Goal: Task Accomplishment & Management: Manage account settings

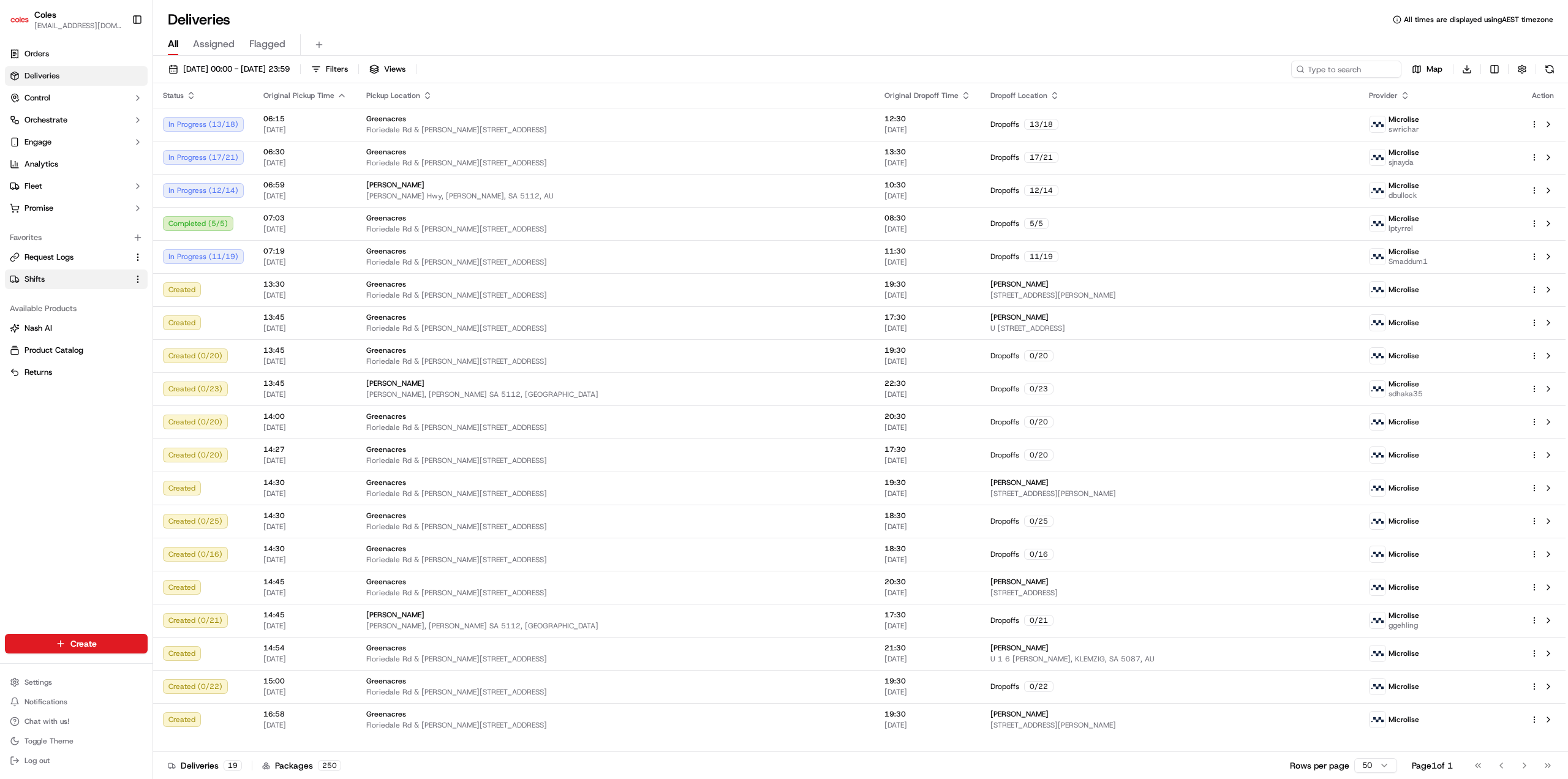
drag, startPoint x: 30, startPoint y: 278, endPoint x: 45, endPoint y: 280, distance: 15.1
click at [30, 278] on span "Shifts" at bounding box center [35, 280] width 20 height 11
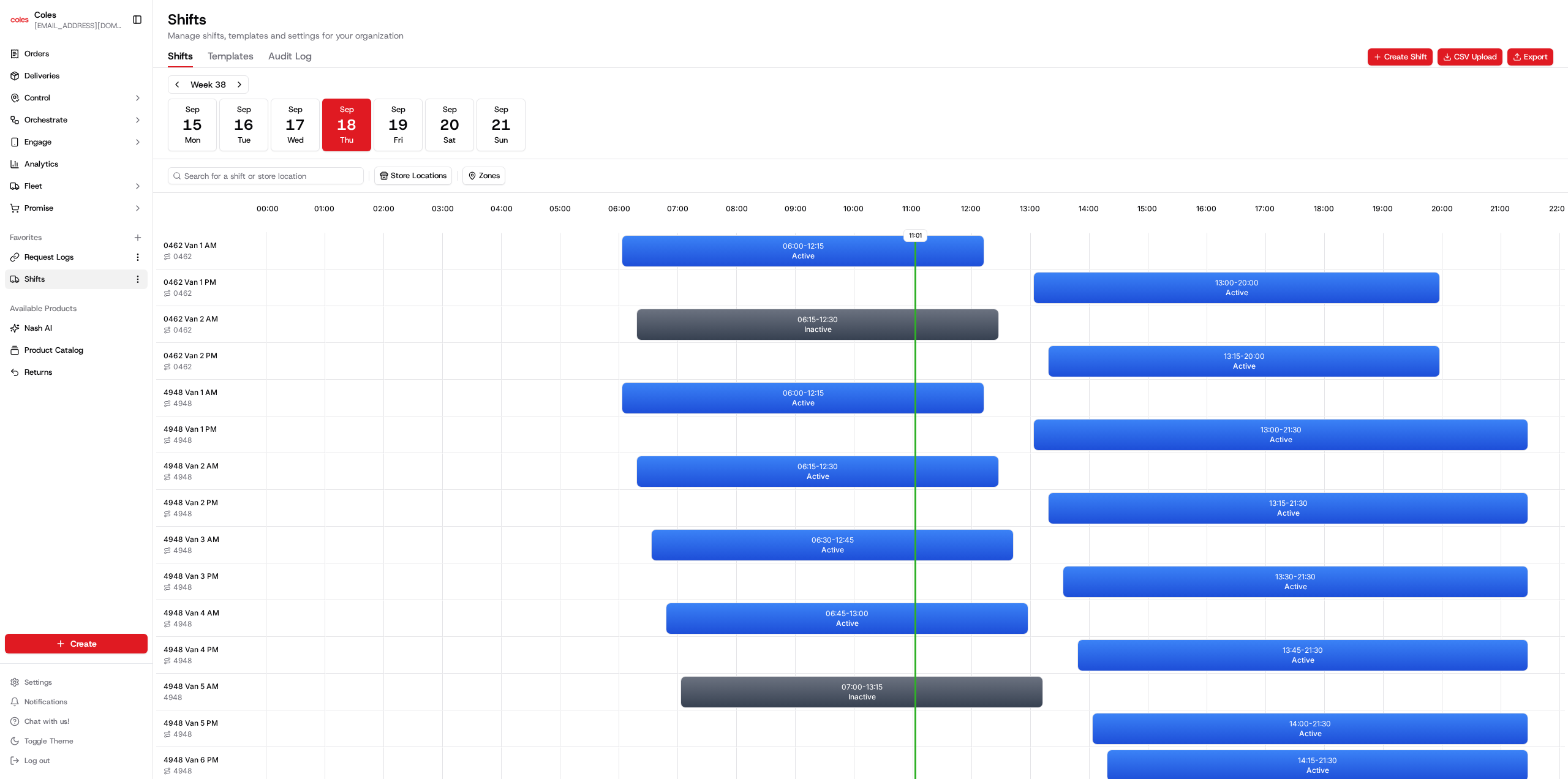
click at [233, 174] on input at bounding box center [265, 175] width 196 height 17
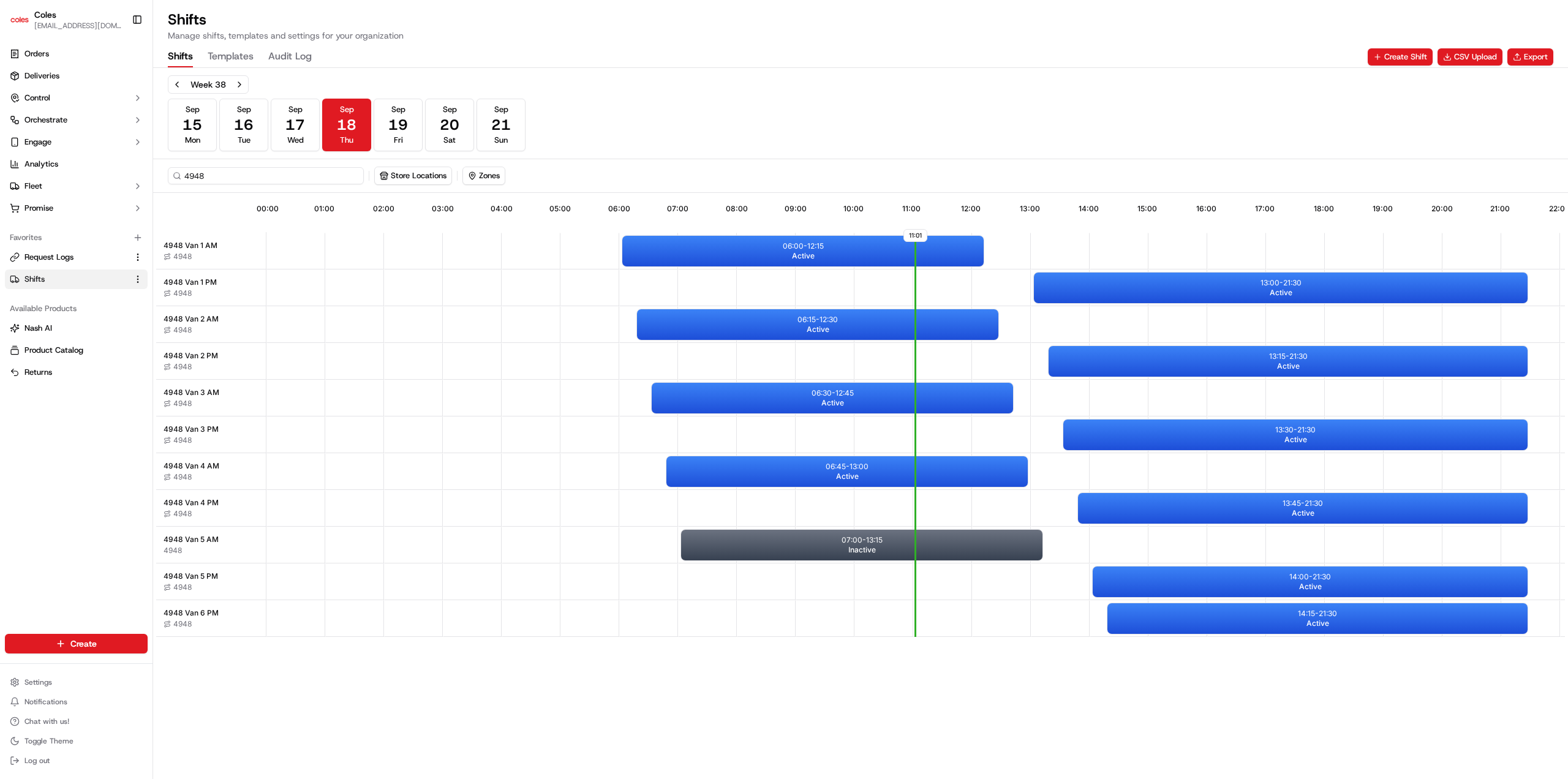
type input "4948"
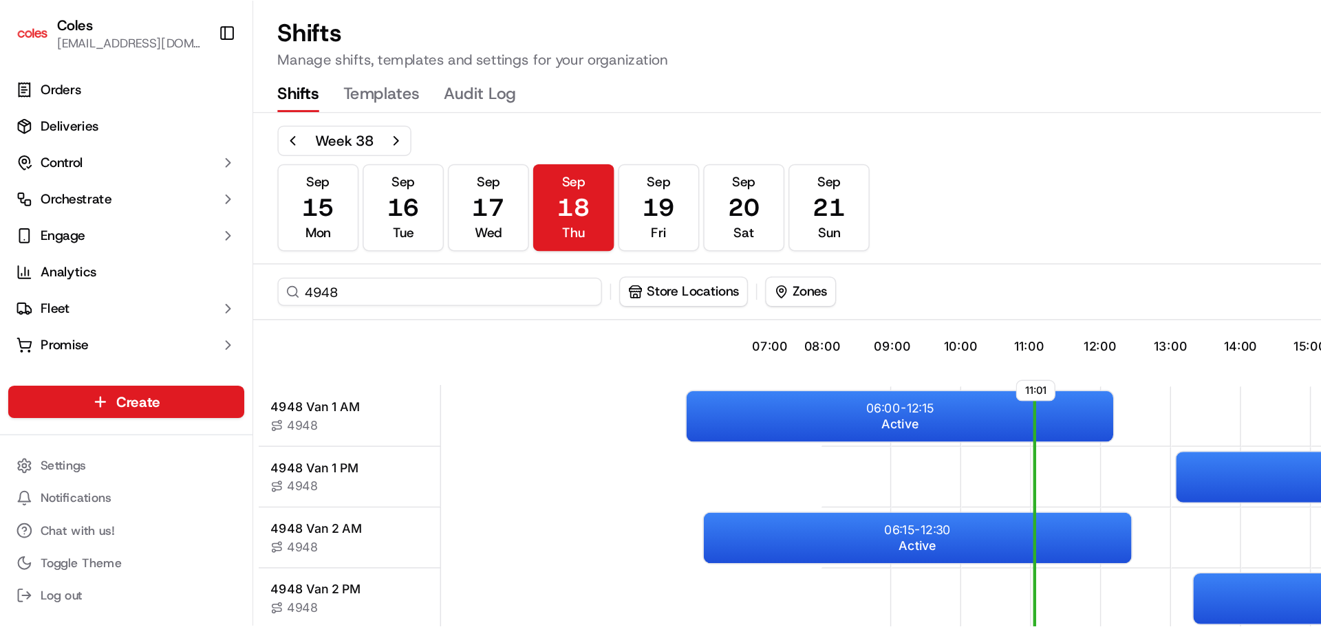
scroll to position [0, 129]
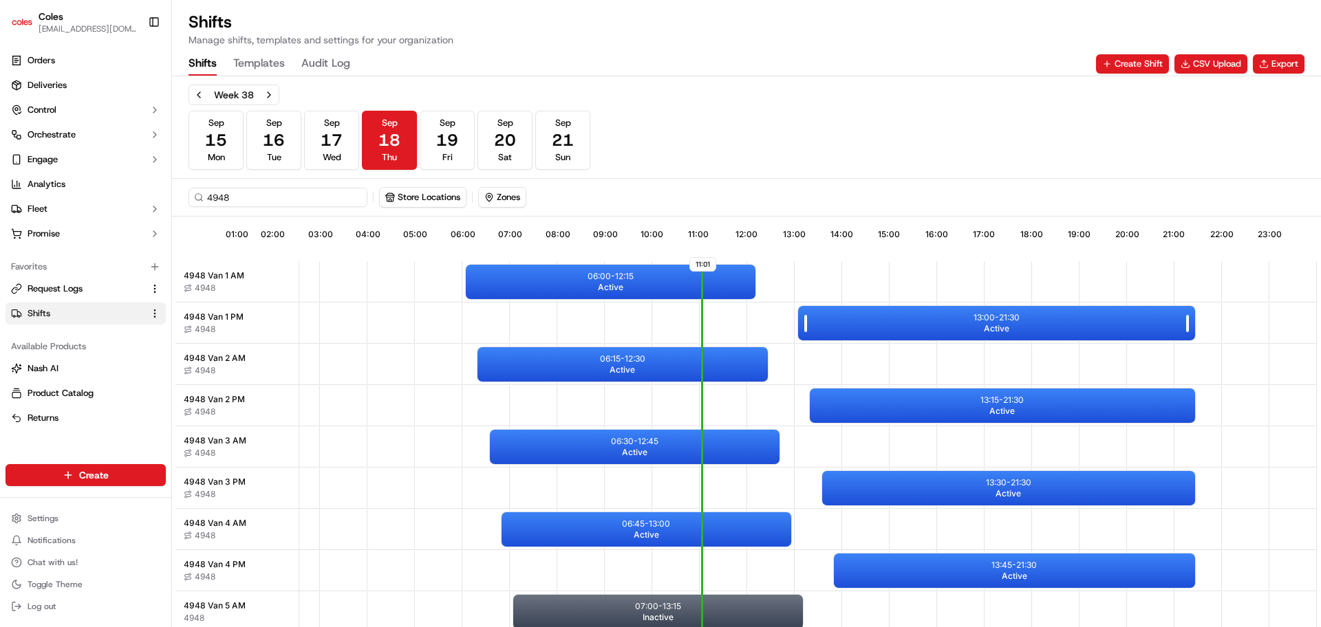
click at [1008, 322] on p "13:00 - 21:30" at bounding box center [996, 317] width 46 height 11
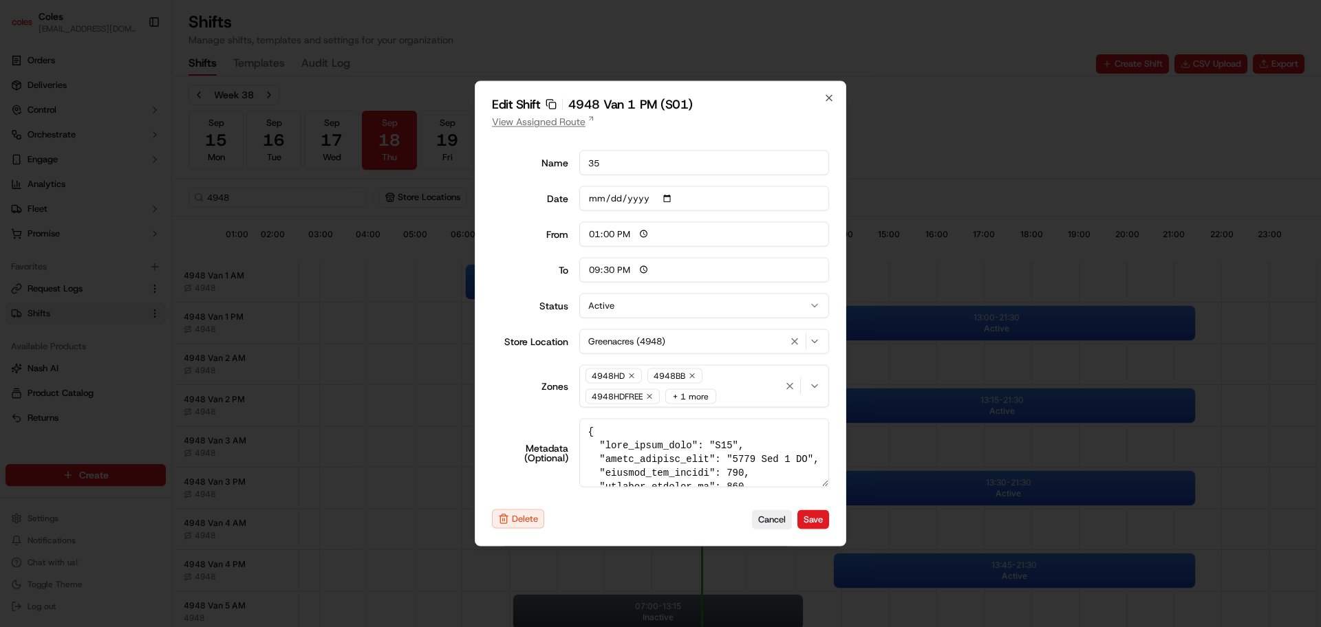
click at [580, 119] on link "View Assigned Route" at bounding box center [660, 122] width 337 height 14
click at [829, 100] on icon "button" at bounding box center [828, 98] width 11 height 11
type input "06:00"
type input "14:00"
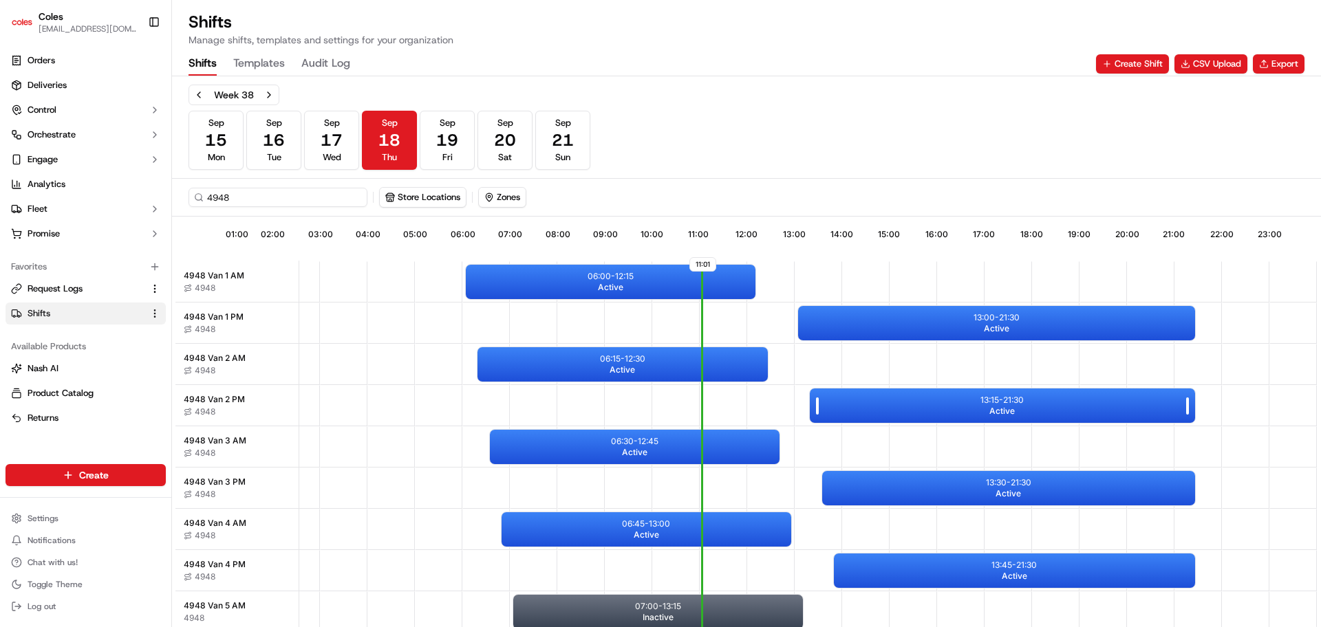
click at [955, 413] on div "13:15 - 21:30 Active" at bounding box center [1002, 406] width 385 height 34
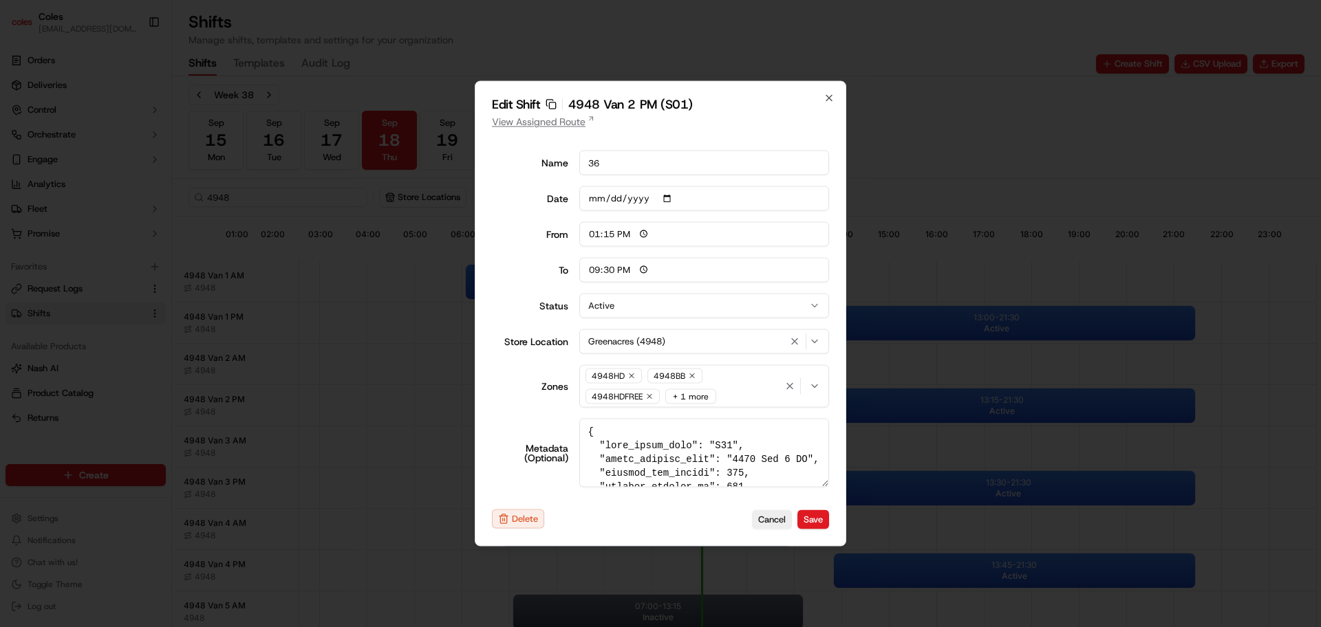
click at [557, 122] on link "View Assigned Route" at bounding box center [660, 122] width 337 height 14
click at [827, 99] on icon "button" at bounding box center [828, 98] width 11 height 11
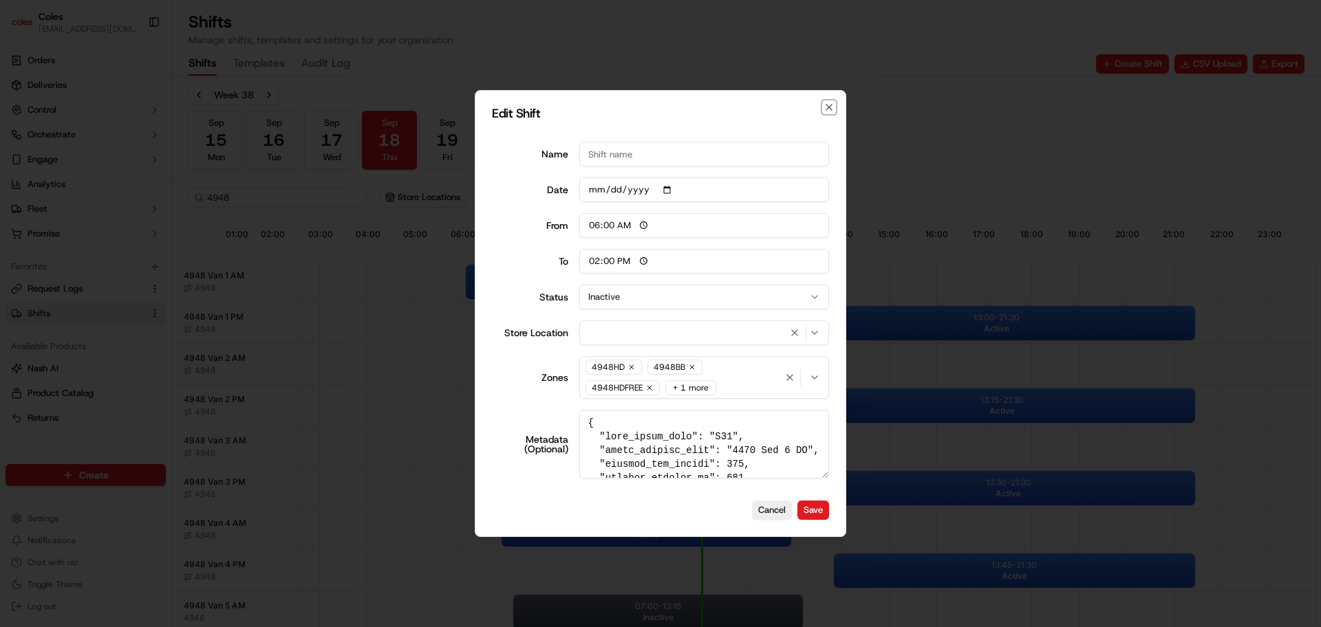
type input "06:00"
type input "14:00"
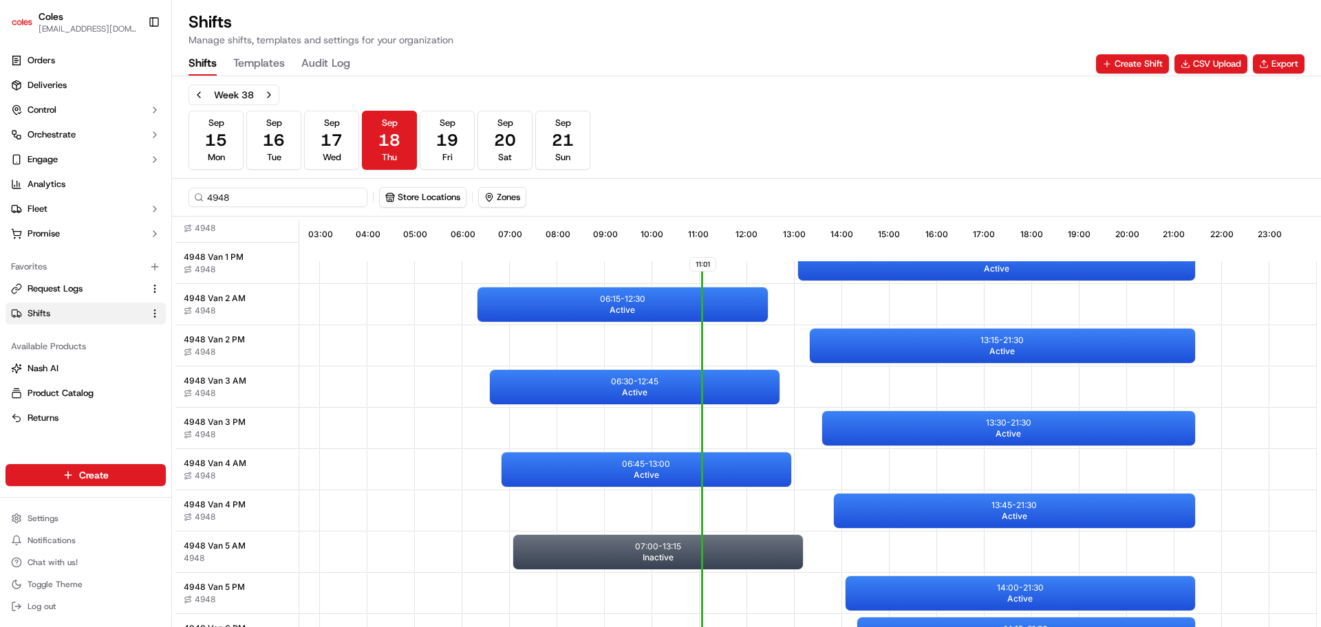
scroll to position [86, 129]
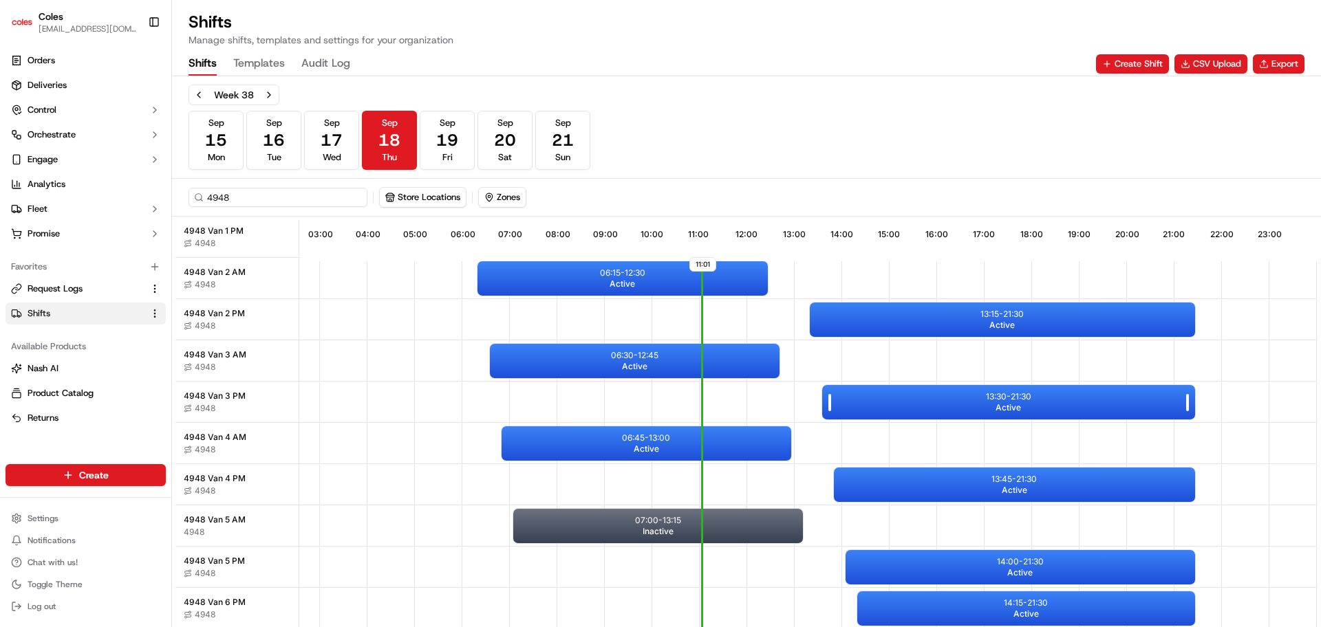
click at [997, 394] on p "13:30 - 21:30" at bounding box center [1008, 396] width 45 height 11
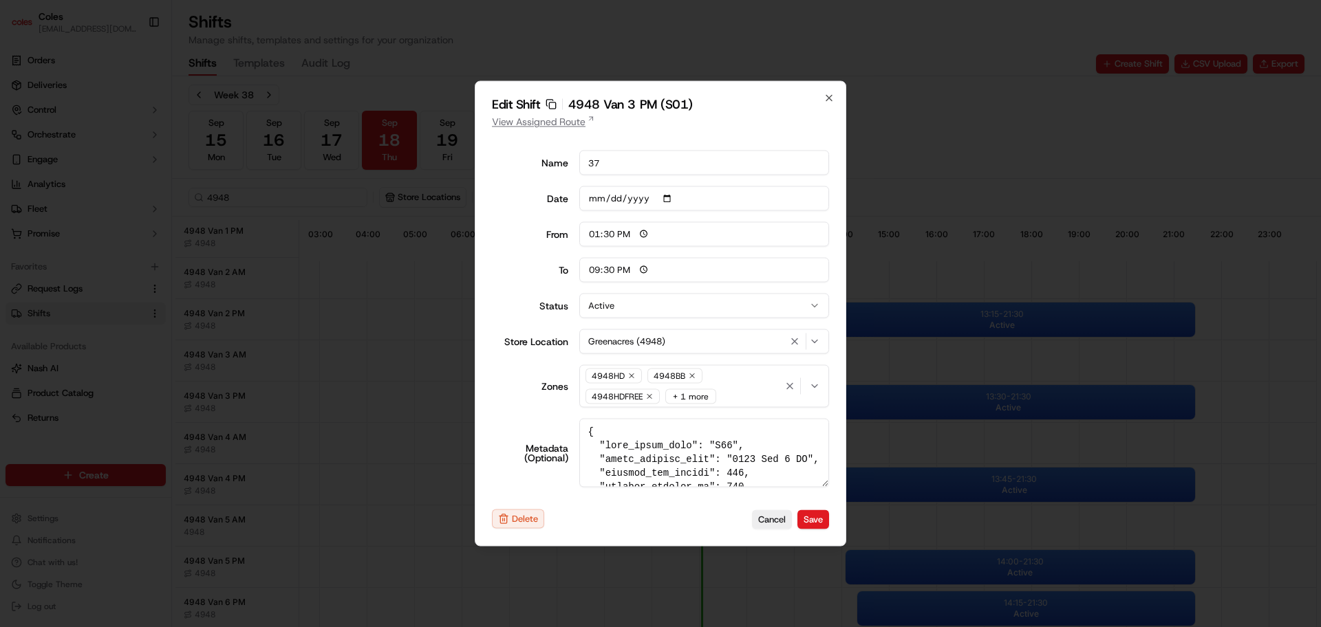
click at [574, 120] on link "View Assigned Route" at bounding box center [660, 122] width 337 height 14
drag, startPoint x: 830, startPoint y: 98, endPoint x: 843, endPoint y: 116, distance: 21.6
click at [830, 98] on icon "button" at bounding box center [828, 98] width 11 height 11
type input "06:00"
type input "14:00"
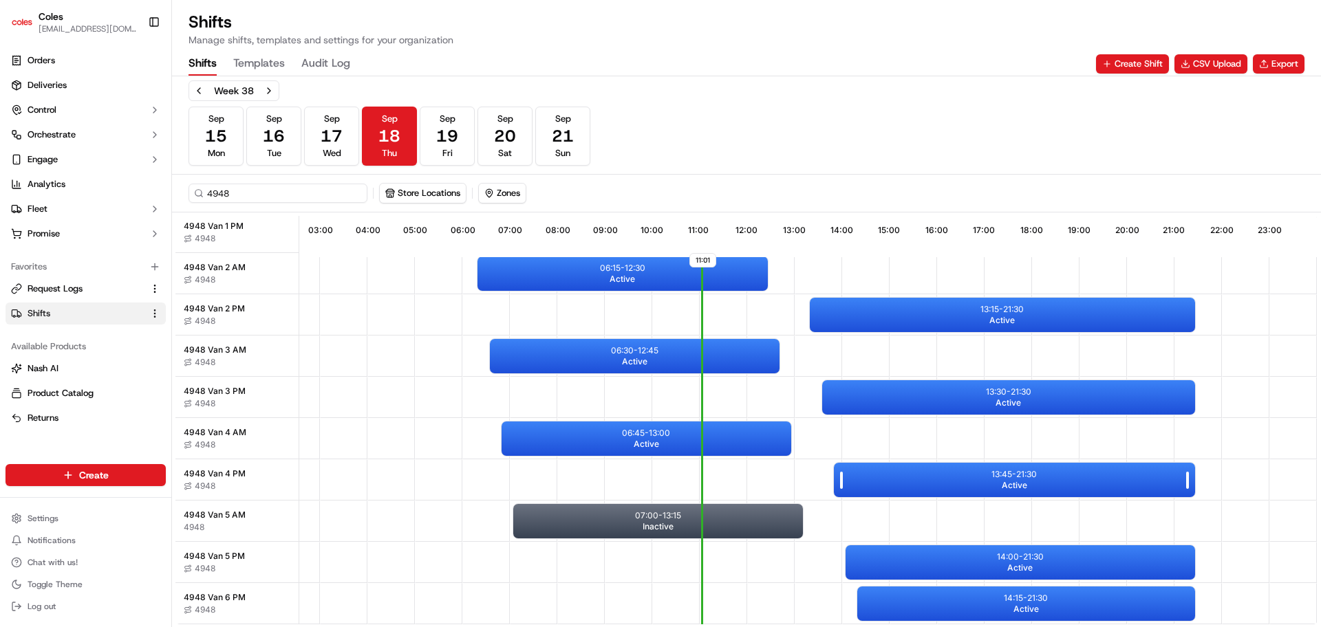
scroll to position [5, 0]
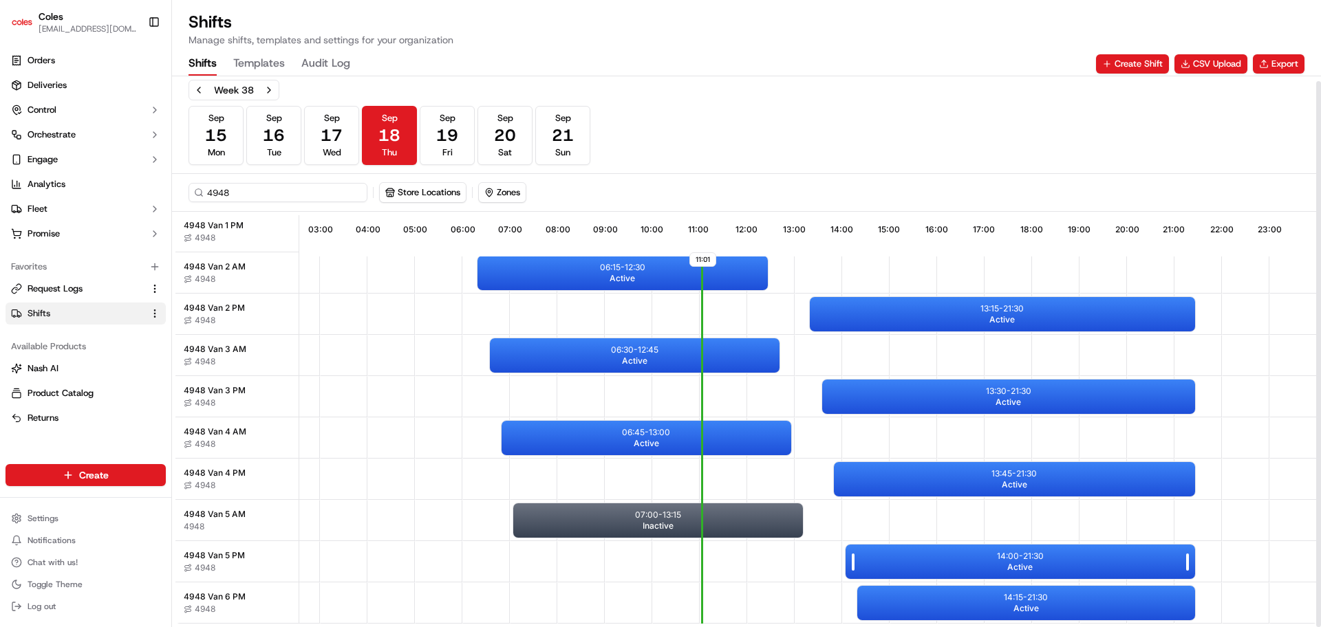
click at [1077, 545] on div "14:00 - 21:30 Active" at bounding box center [1019, 562] width 349 height 34
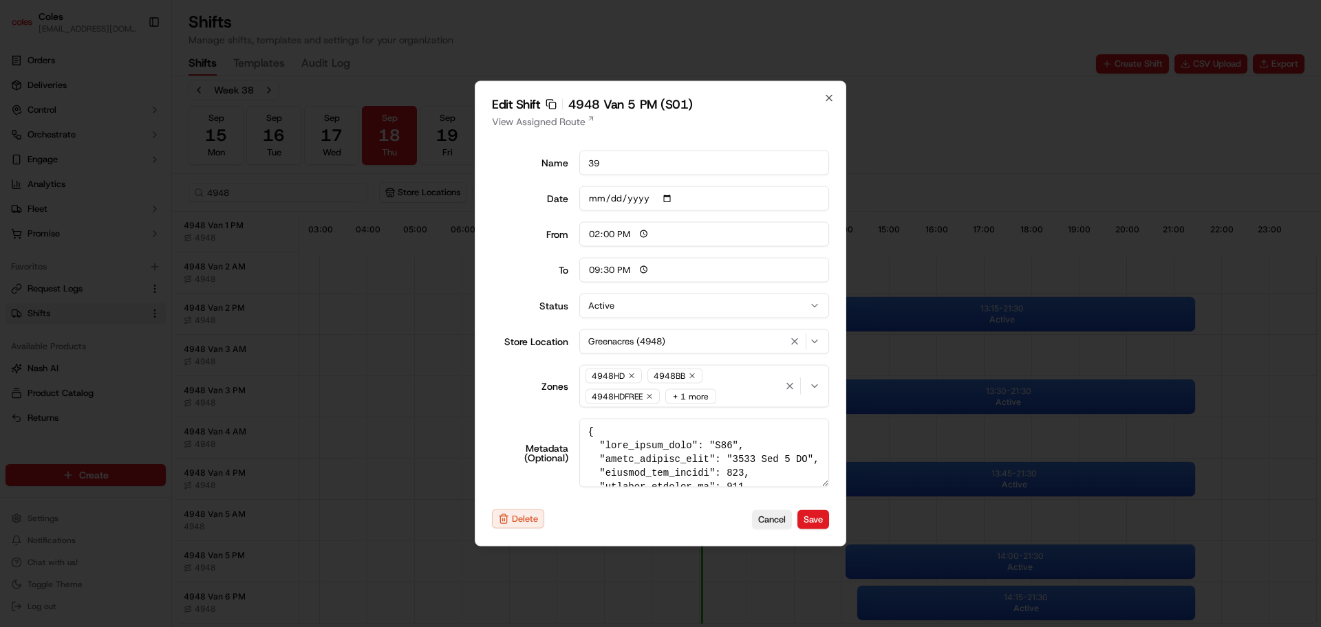
click at [830, 104] on div "Edit Shift Copy sft_JaQhXFphMVtjQ7RUgvJMXP 4948 Van 5 PM (S01) View Assigned Ro…" at bounding box center [660, 314] width 371 height 466
click at [826, 96] on icon "button" at bounding box center [828, 98] width 11 height 11
type input "06:00"
type input "14:00"
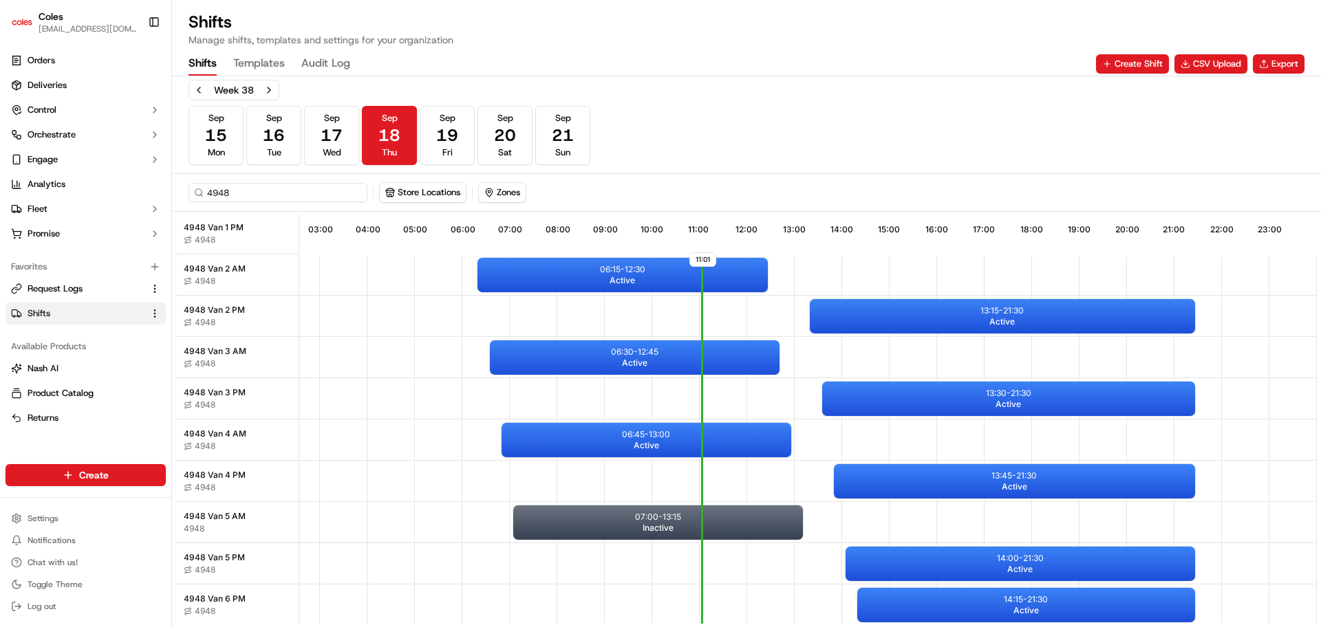
scroll to position [94, 129]
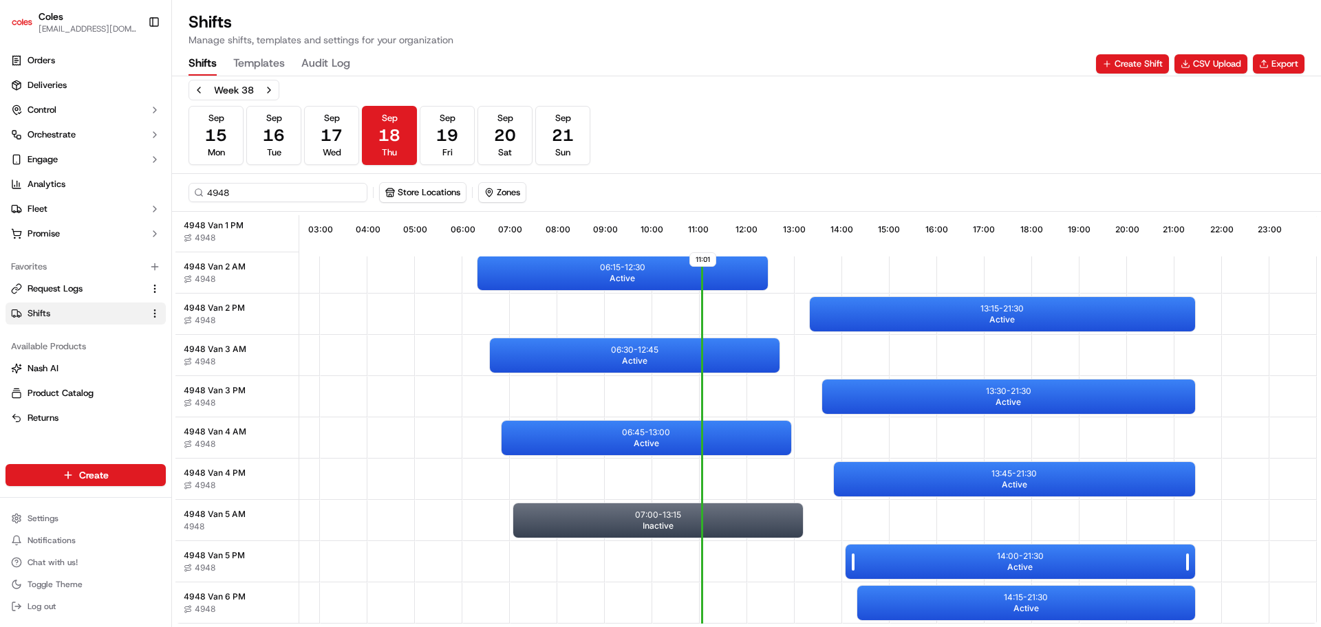
click at [1034, 554] on p "14:00 - 21:30" at bounding box center [1020, 556] width 47 height 11
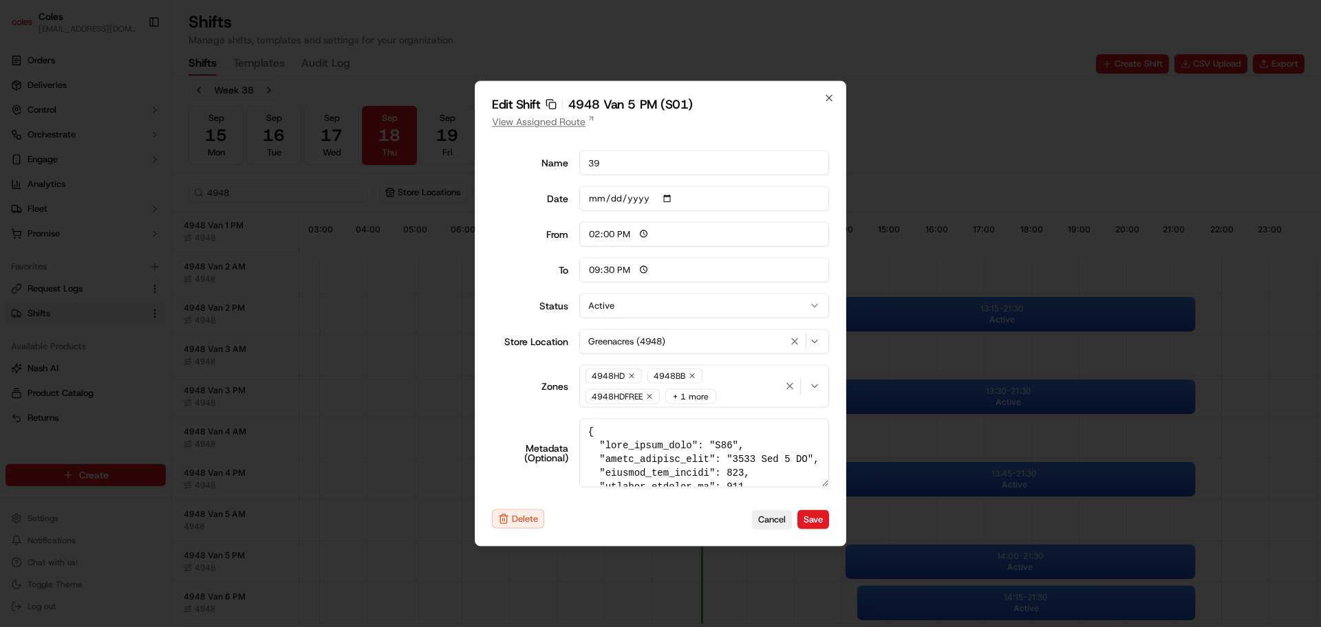
click at [542, 120] on link "View Assigned Route" at bounding box center [660, 122] width 337 height 14
click at [830, 96] on icon "button" at bounding box center [828, 98] width 11 height 11
type input "06:00"
type input "14:00"
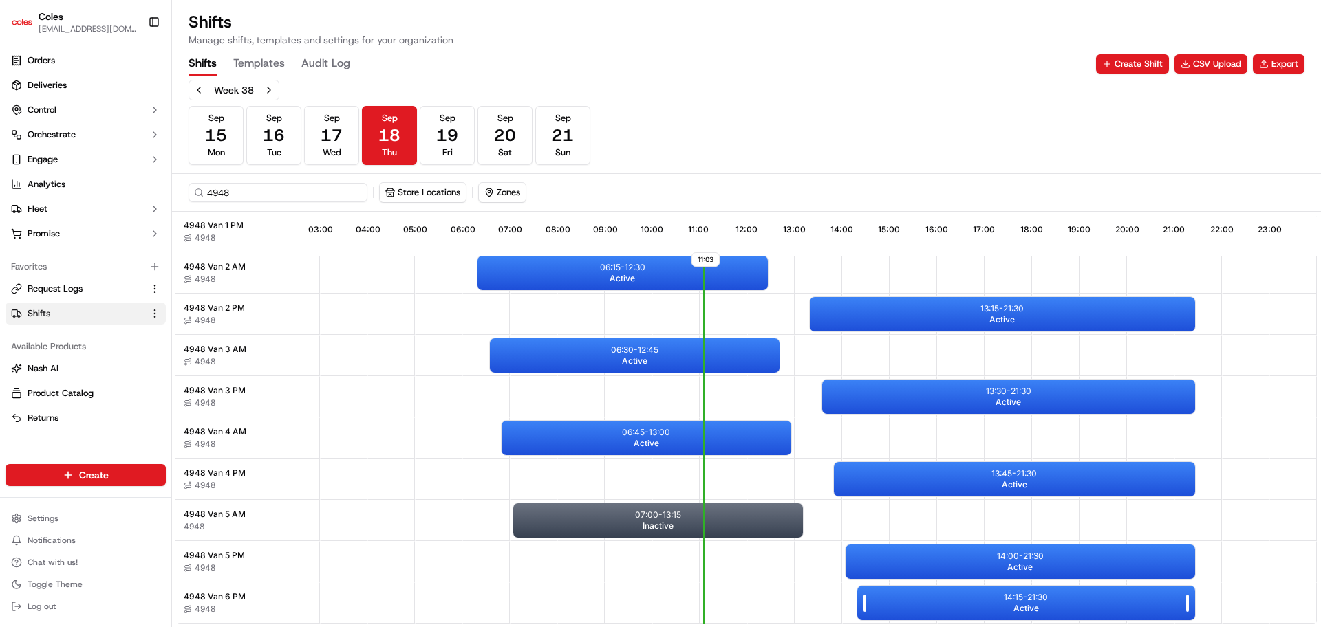
click at [1006, 594] on p "14:15 - 21:30" at bounding box center [1026, 597] width 44 height 11
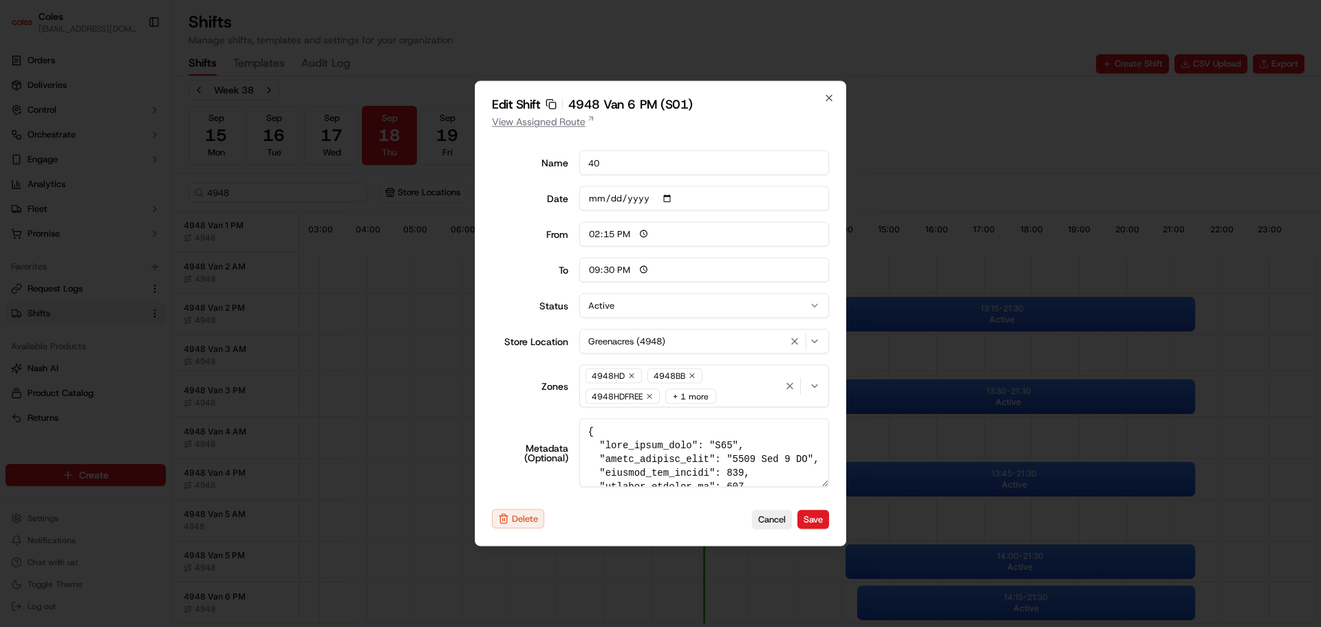
click at [557, 123] on link "View Assigned Route" at bounding box center [660, 122] width 337 height 14
drag, startPoint x: 832, startPoint y: 99, endPoint x: 684, endPoint y: 68, distance: 150.4
click at [832, 99] on icon "button" at bounding box center [828, 98] width 11 height 11
type input "06:00"
type input "14:00"
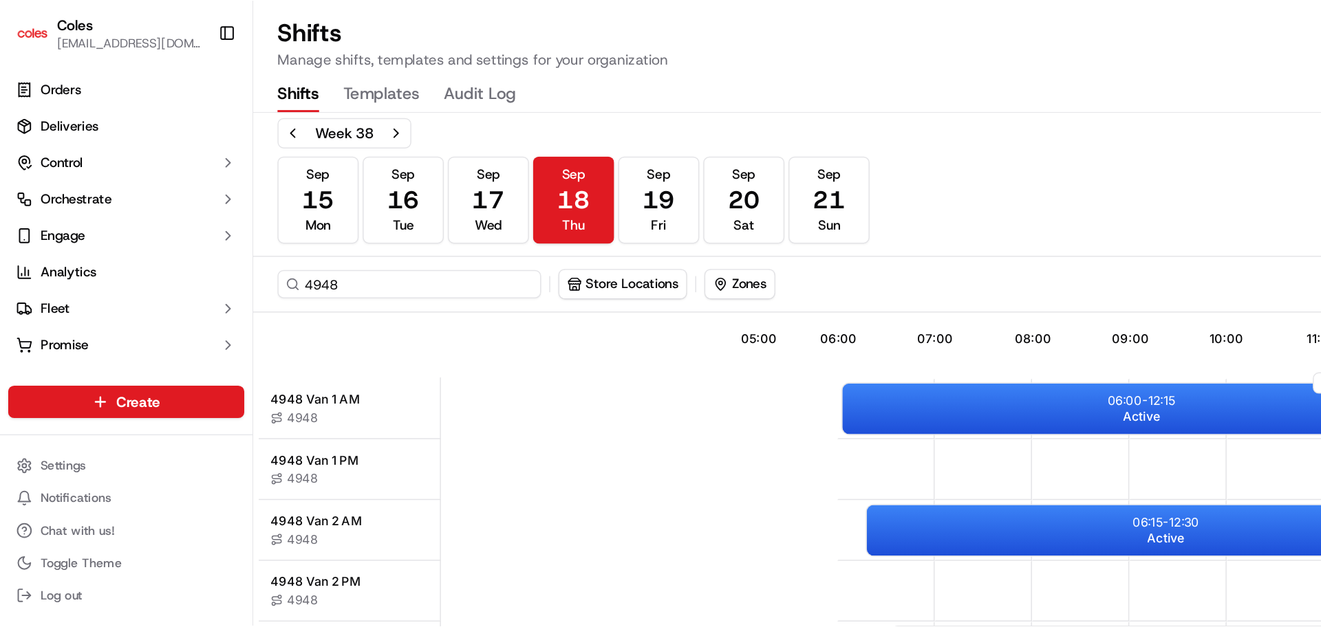
scroll to position [0, 127]
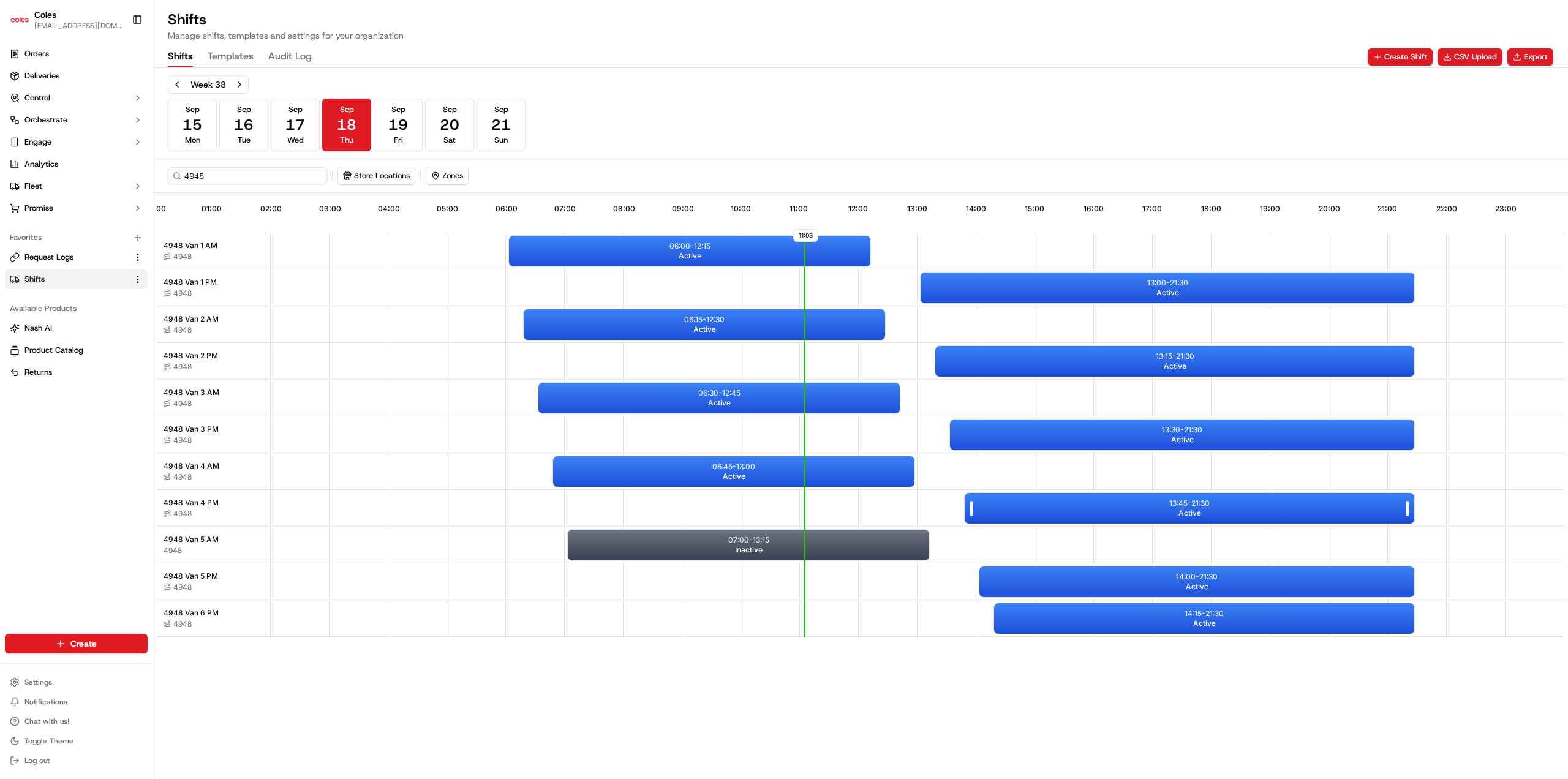
click at [1227, 508] on div "13:45 - 21:30 Active" at bounding box center [1189, 508] width 450 height 30
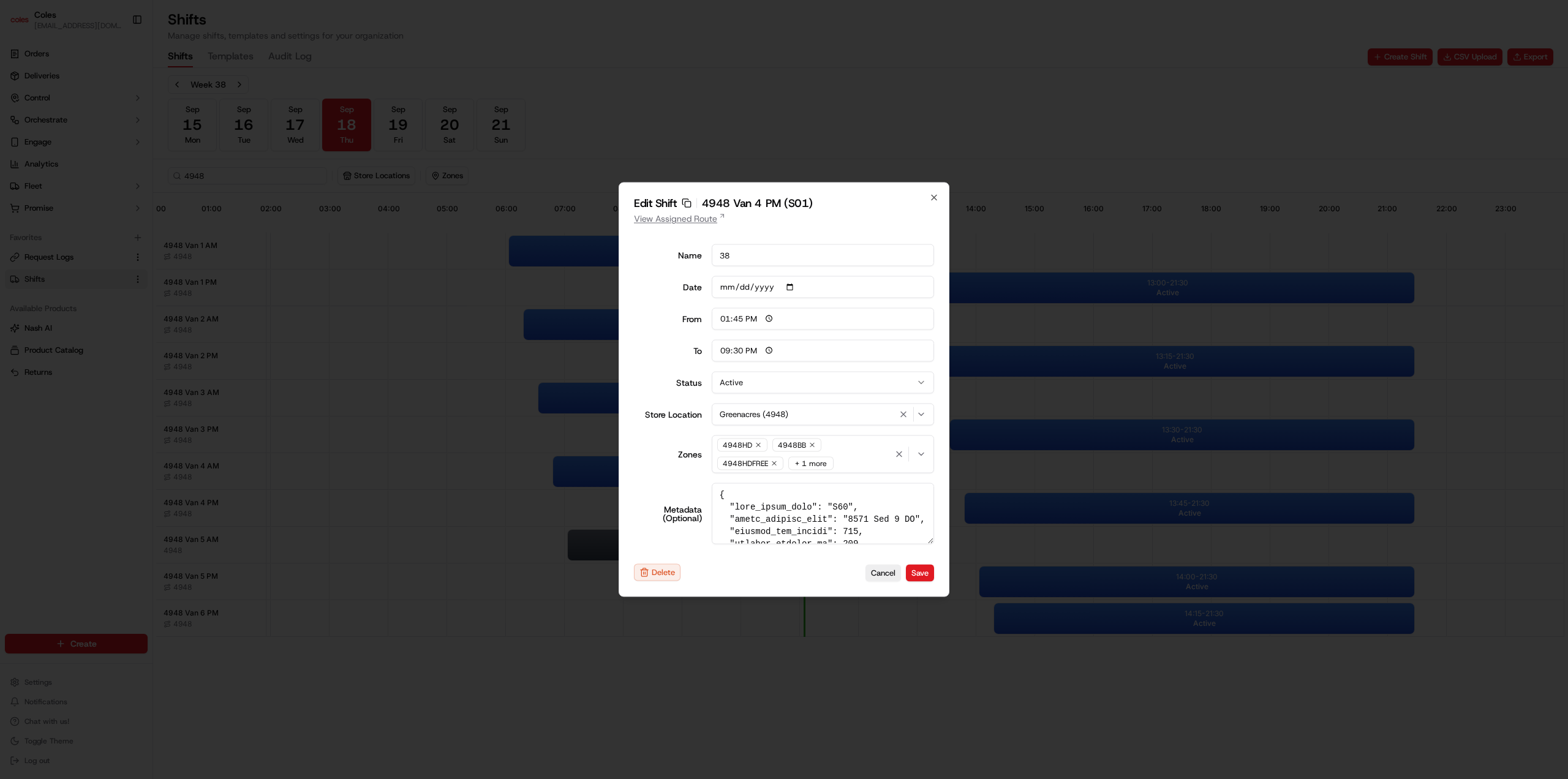
click at [694, 221] on link "View Assigned Route" at bounding box center [784, 219] width 300 height 12
drag, startPoint x: 938, startPoint y: 195, endPoint x: 955, endPoint y: 213, distance: 24.8
click at [938, 195] on icon "button" at bounding box center [934, 198] width 10 height 10
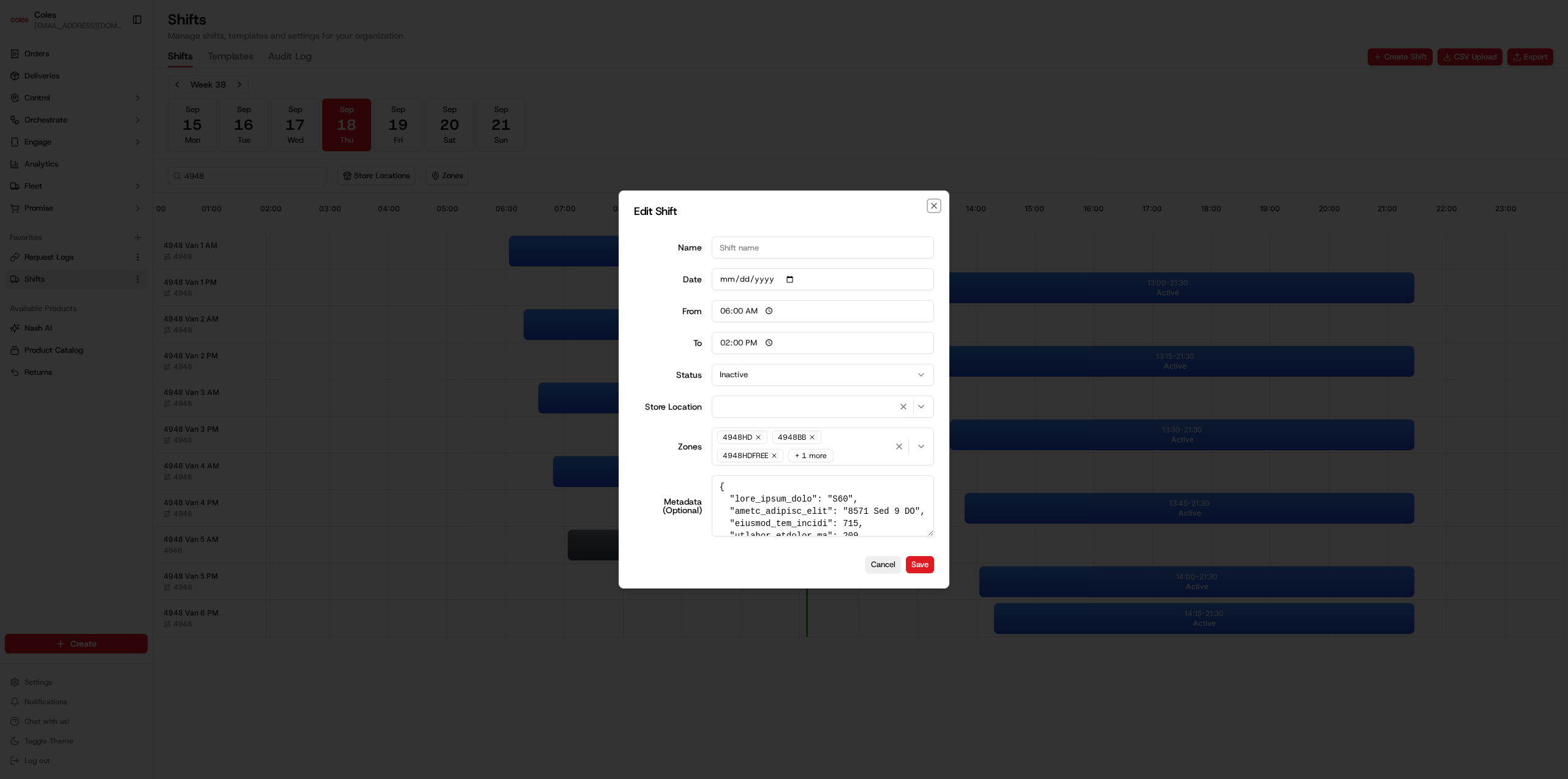
type input "06:00"
type input "14:00"
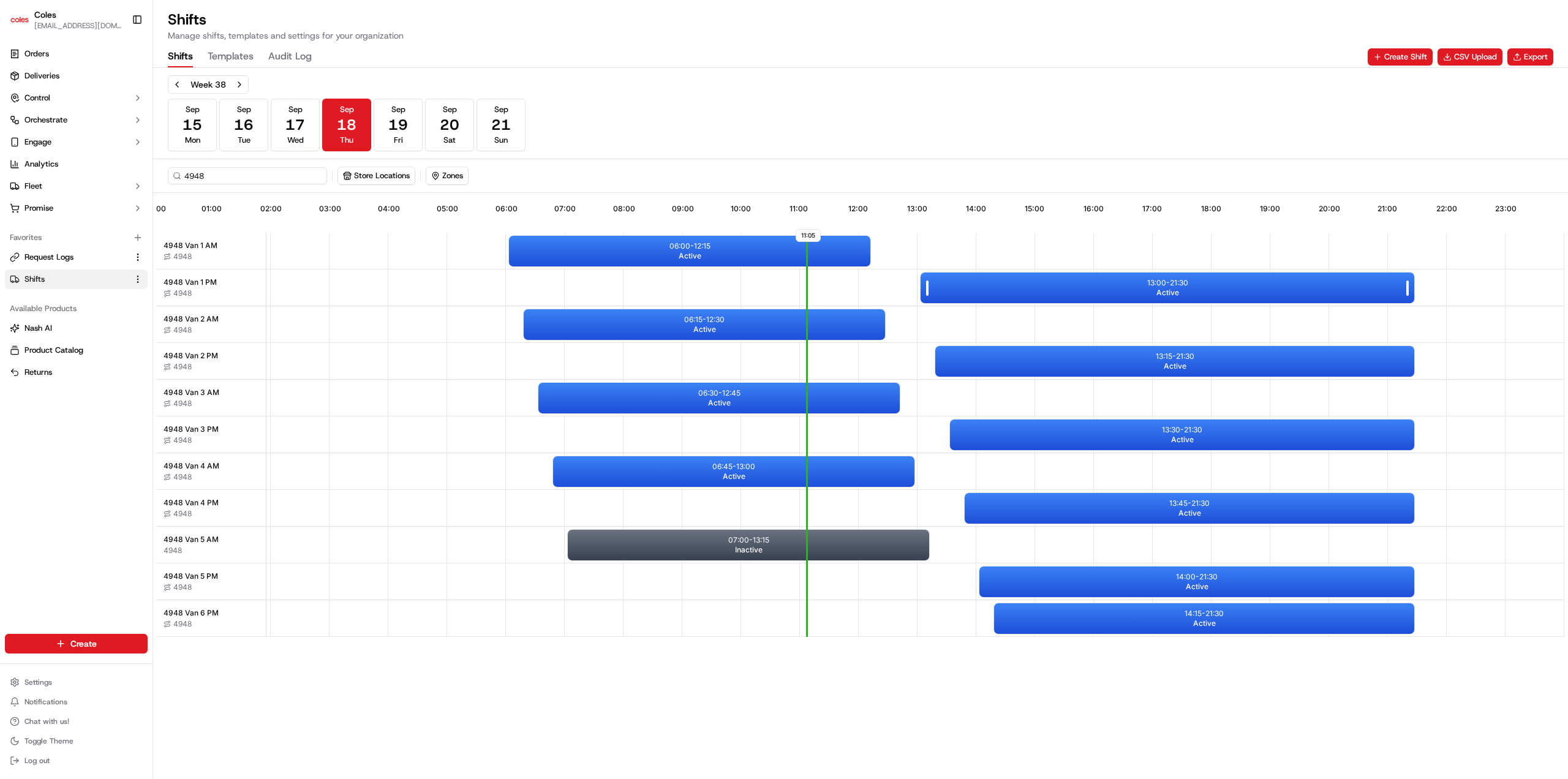
click at [1096, 286] on div "13:00 - 21:30 Active" at bounding box center [1167, 288] width 493 height 30
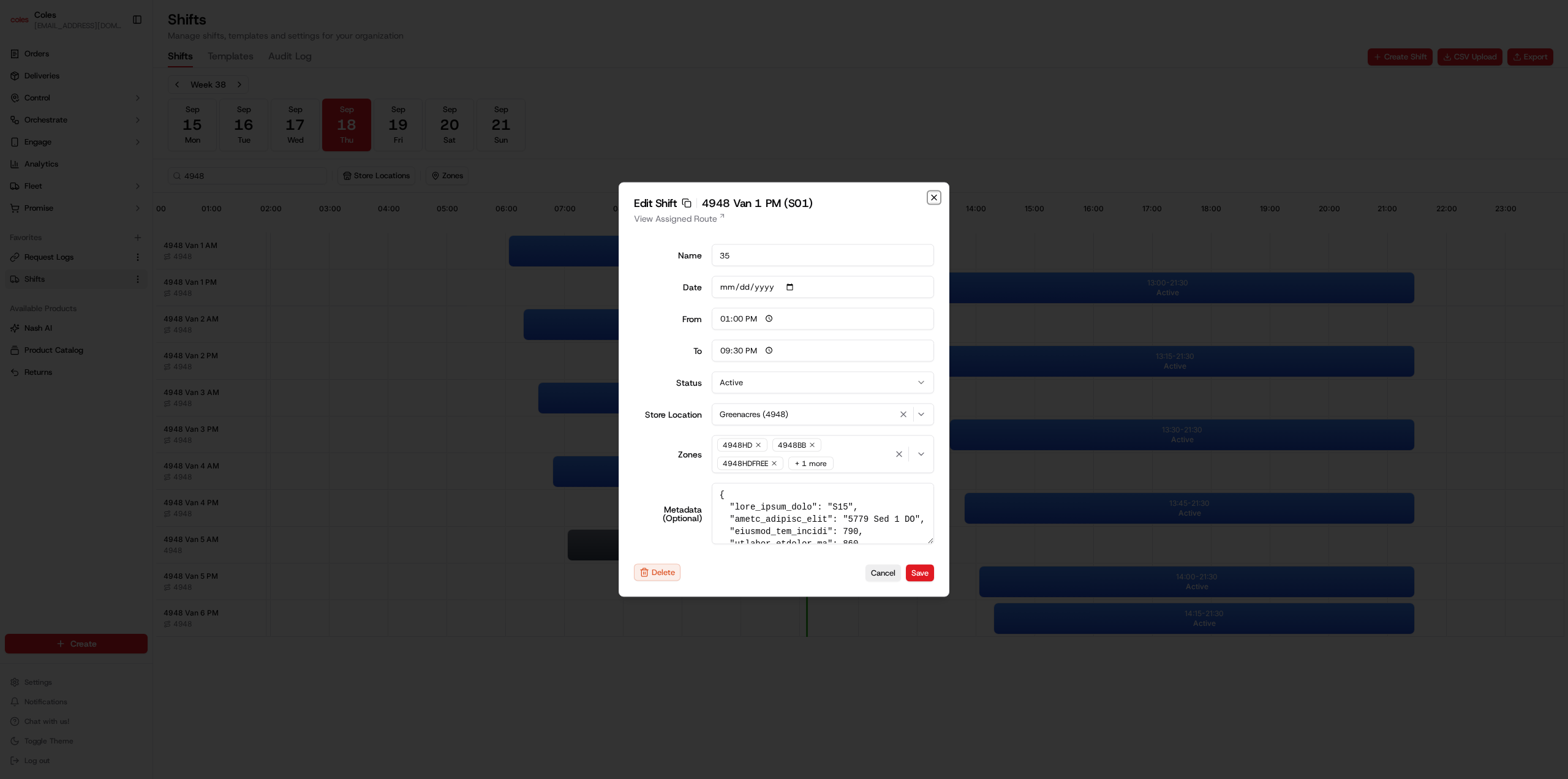
click at [932, 199] on icon "button" at bounding box center [934, 198] width 5 height 5
type input "06:00"
type input "14:00"
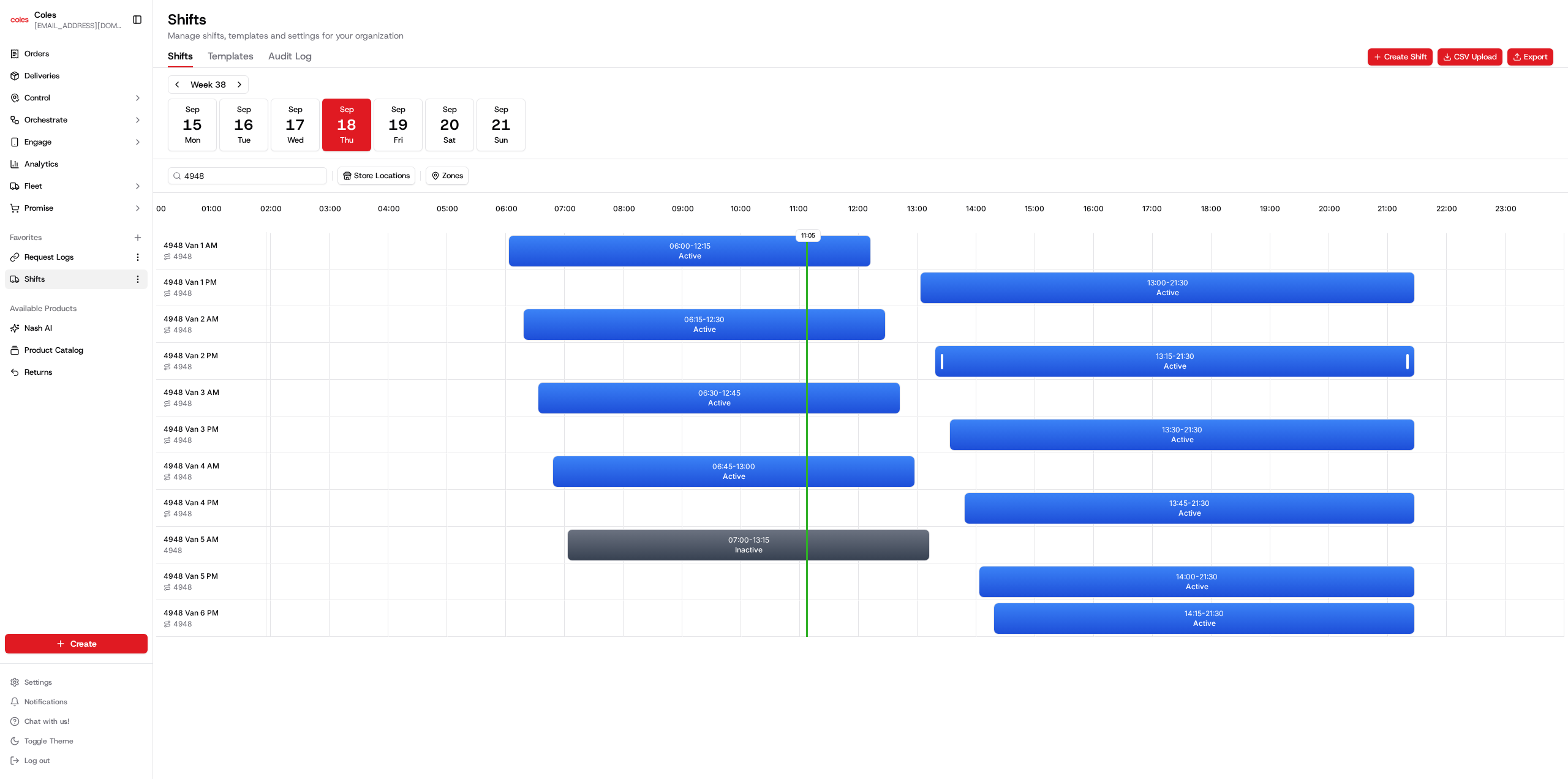
click at [1054, 359] on div "13:15 - 21:30 Active" at bounding box center [1174, 361] width 479 height 30
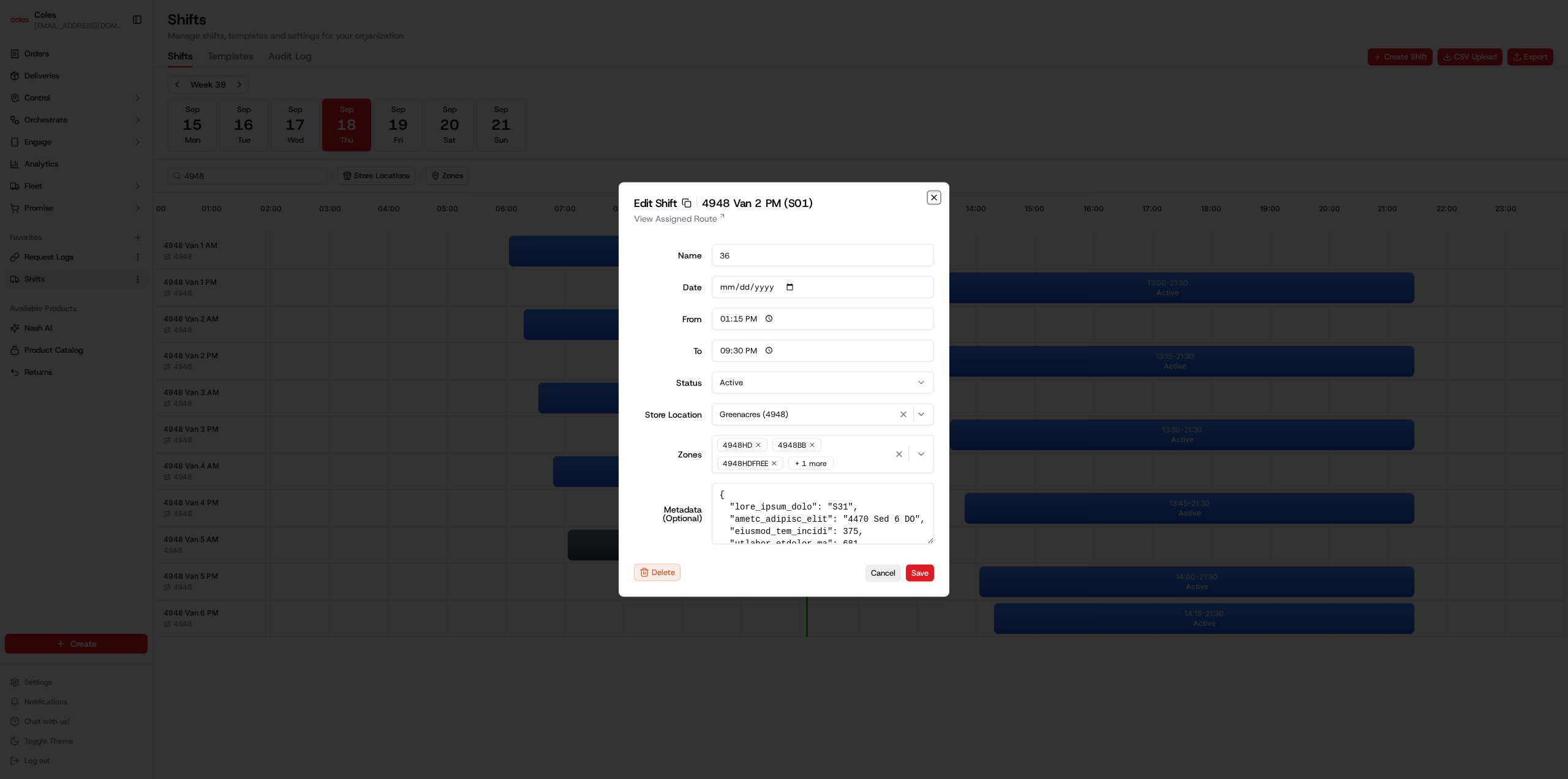
click at [938, 194] on icon "button" at bounding box center [934, 198] width 10 height 10
type input "06:00"
type input "14:00"
